Goal: Navigation & Orientation: Find specific page/section

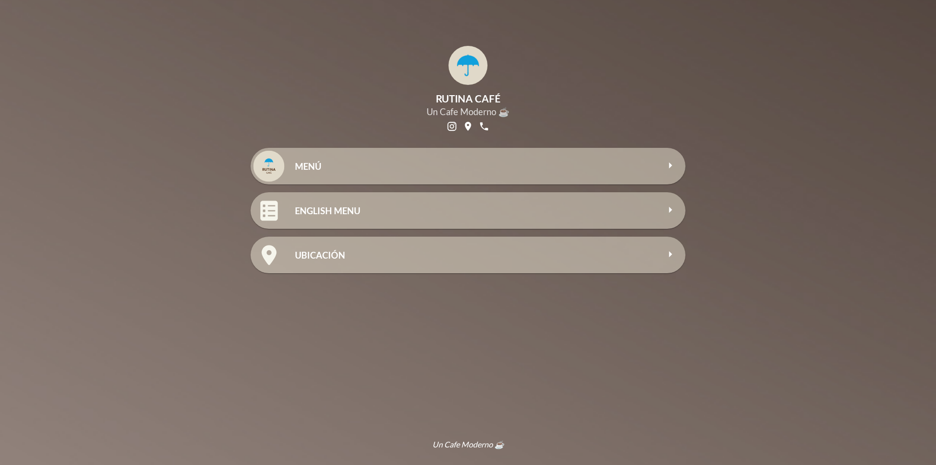
click at [476, 154] on div "MENÚ" at bounding box center [486, 166] width 398 height 37
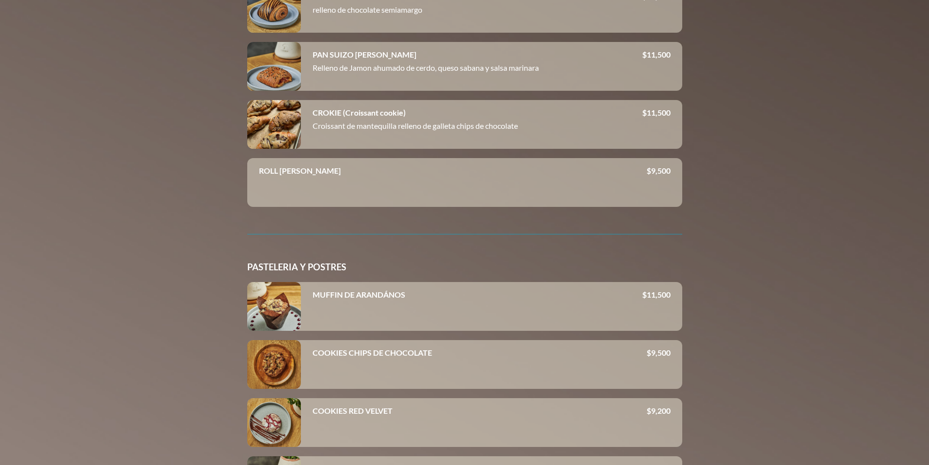
scroll to position [2437, 0]
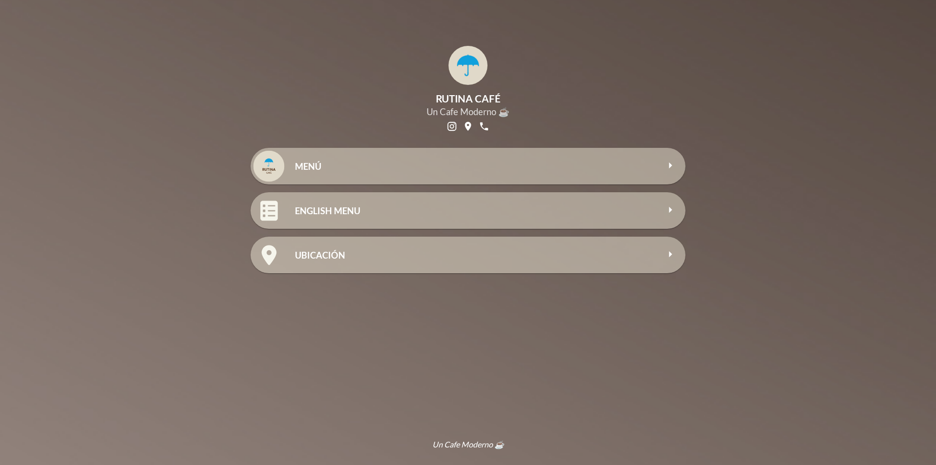
click at [544, 166] on h2 "MENÚ" at bounding box center [477, 166] width 364 height 11
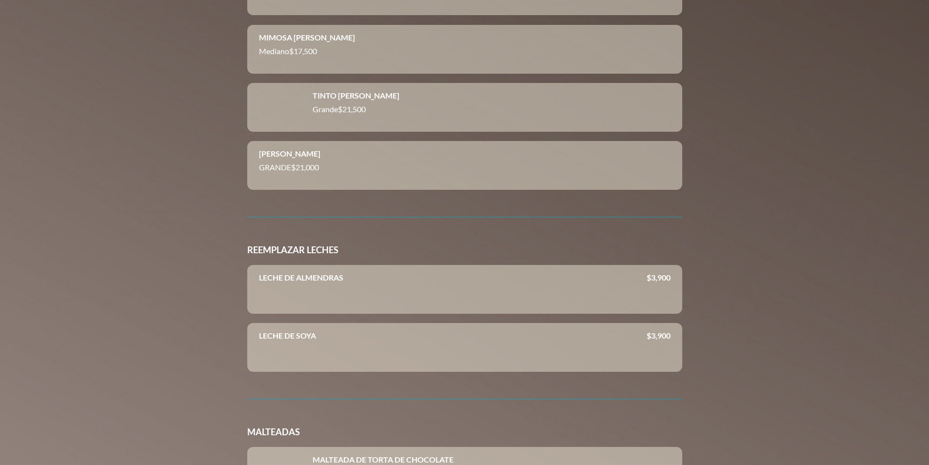
scroll to position [6366, 0]
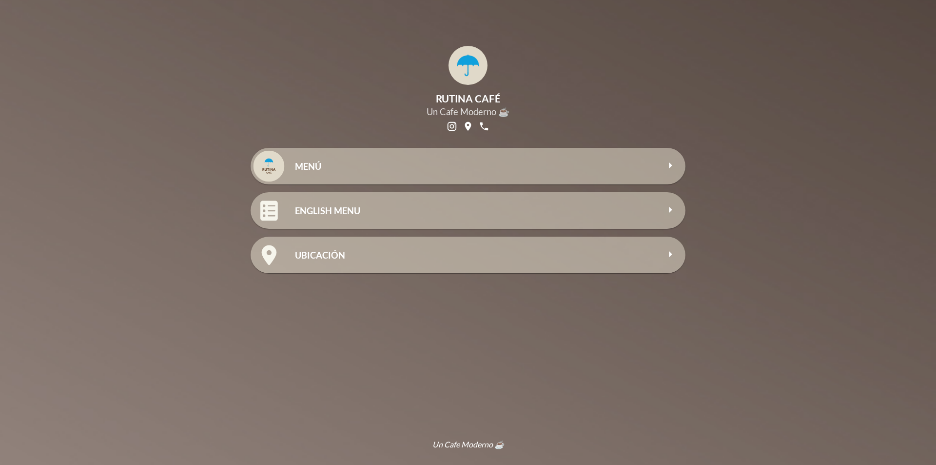
click at [366, 161] on h2 "MENÚ" at bounding box center [477, 166] width 364 height 11
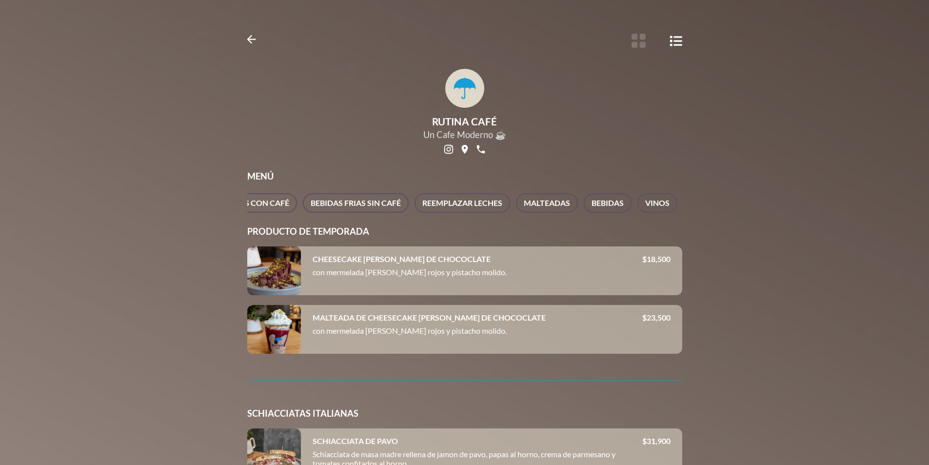
scroll to position [0, 1082]
click at [613, 199] on span "BEBIDAS" at bounding box center [606, 203] width 32 height 14
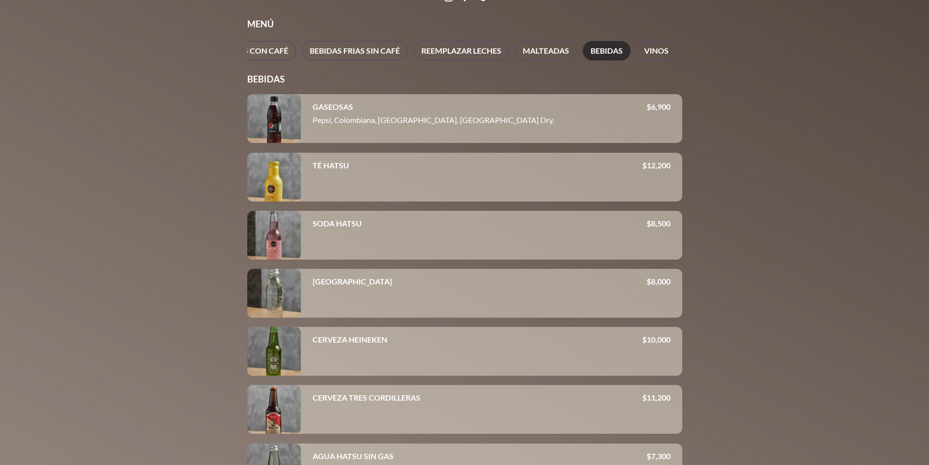
scroll to position [149, 0]
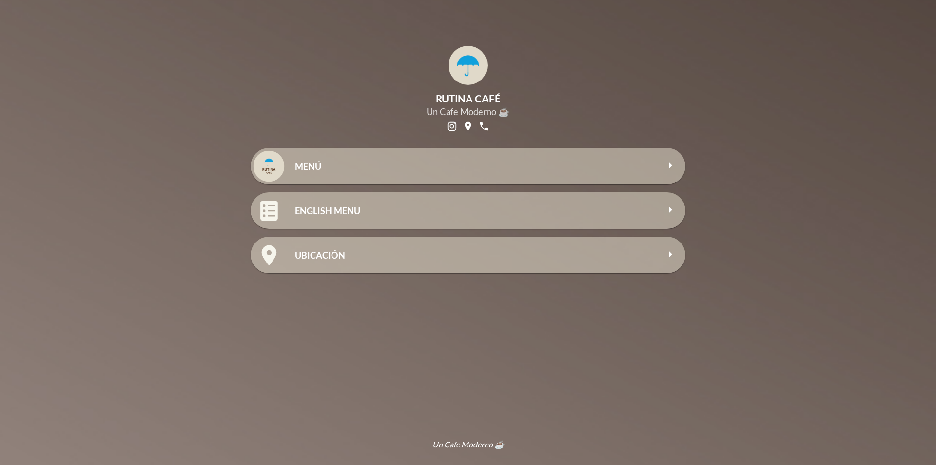
click at [456, 176] on div "MENÚ" at bounding box center [477, 166] width 364 height 21
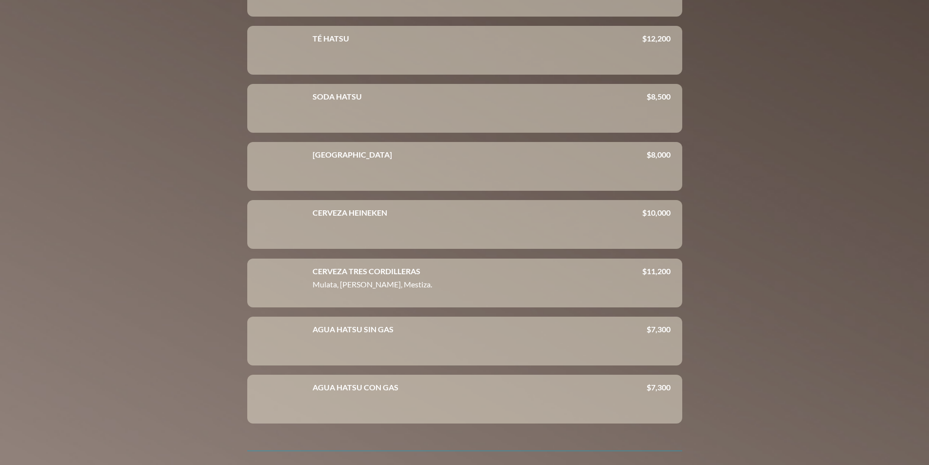
scroll to position [6971, 0]
